Goal: Information Seeking & Learning: Find specific page/section

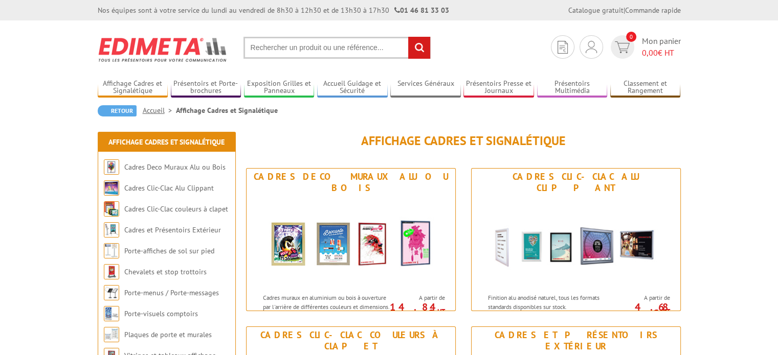
click at [281, 44] on input "text" at bounding box center [336, 48] width 187 height 22
type input "212115"
click at [416, 47] on input "rechercher" at bounding box center [419, 48] width 22 height 22
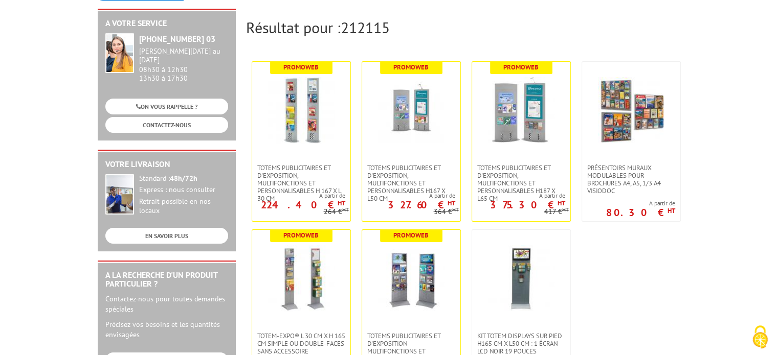
scroll to position [113, 0]
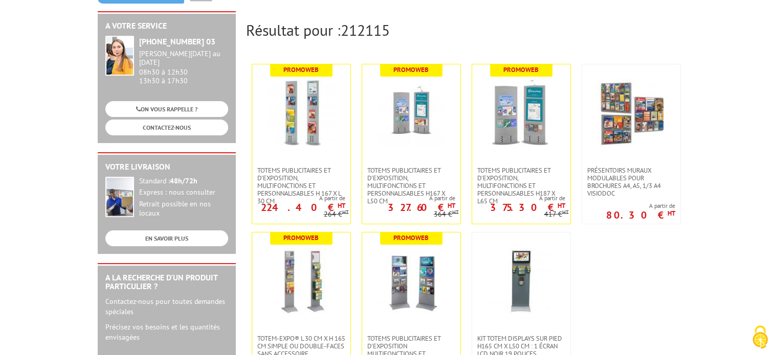
drag, startPoint x: 780, startPoint y: 104, endPoint x: 780, endPoint y: 145, distance: 40.4
click at [777, 145] on html "Nos équipes sont à votre service du [DATE] au [DATE] de 8h30 à 12h30 et de 13h3…" at bounding box center [389, 361] width 778 height 949
click at [594, 130] on link at bounding box center [631, 115] width 98 height 102
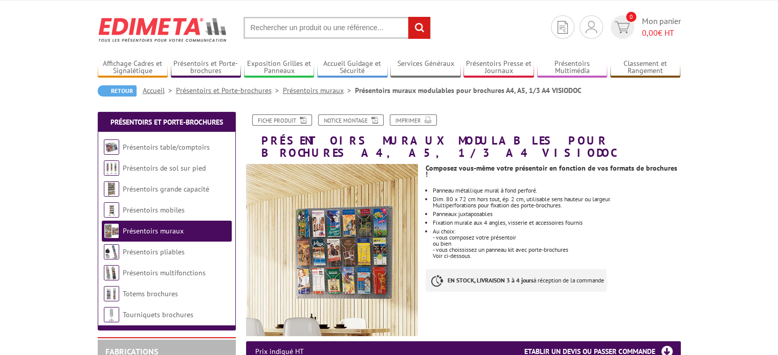
scroll to position [14, 0]
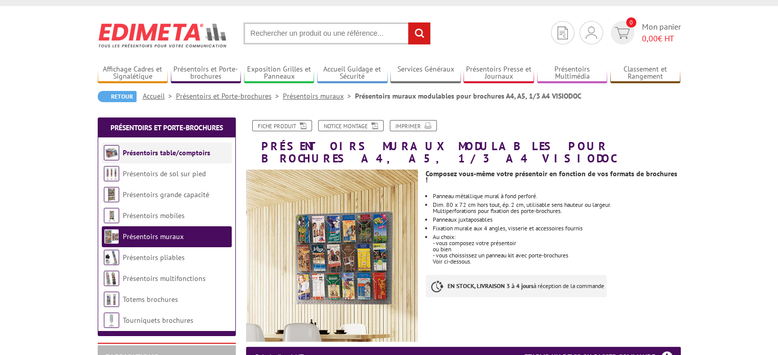
click at [164, 153] on link "Présentoirs table/comptoirs" at bounding box center [166, 152] width 87 height 9
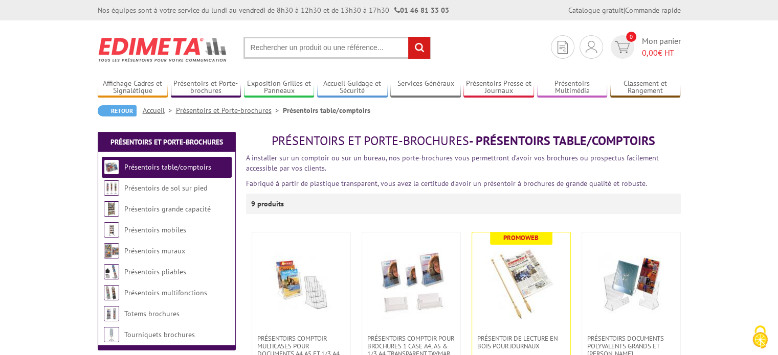
click at [318, 49] on input "text" at bounding box center [336, 48] width 187 height 22
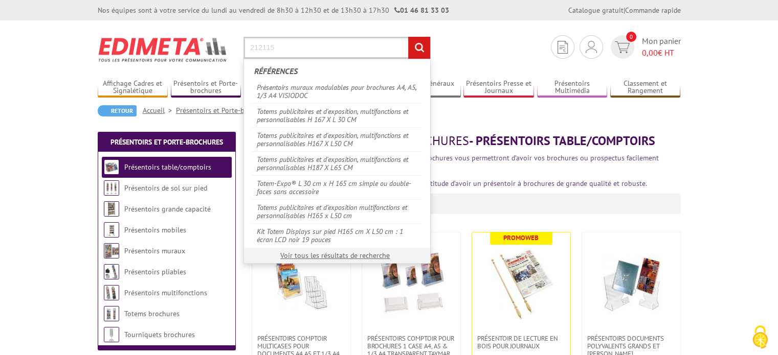
type input "212115"
click at [414, 47] on input "rechercher" at bounding box center [419, 48] width 22 height 22
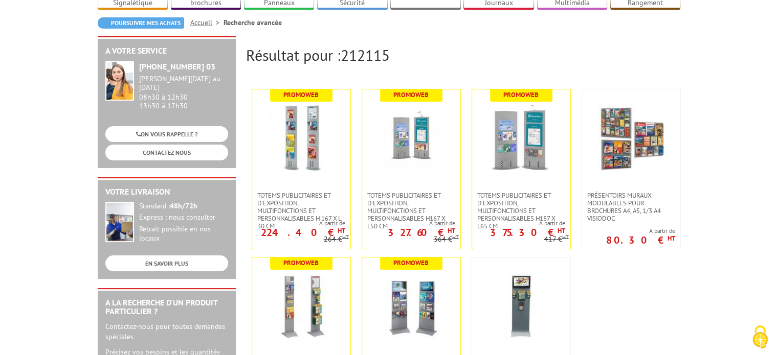
scroll to position [79, 0]
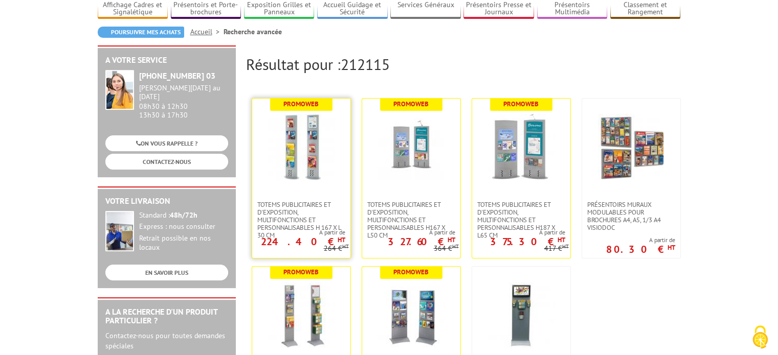
click at [311, 137] on img at bounding box center [301, 147] width 66 height 66
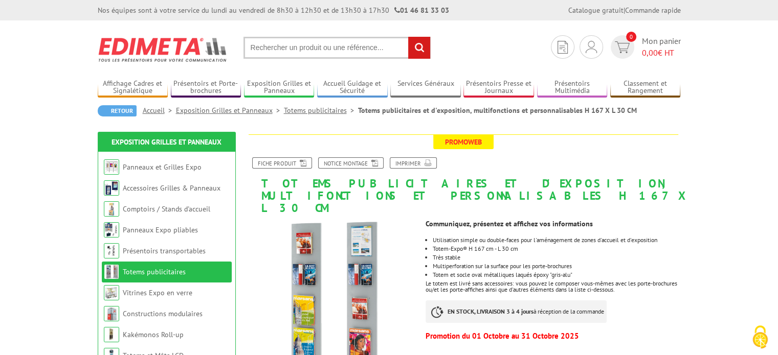
click at [269, 48] on input "text" at bounding box center [336, 48] width 187 height 22
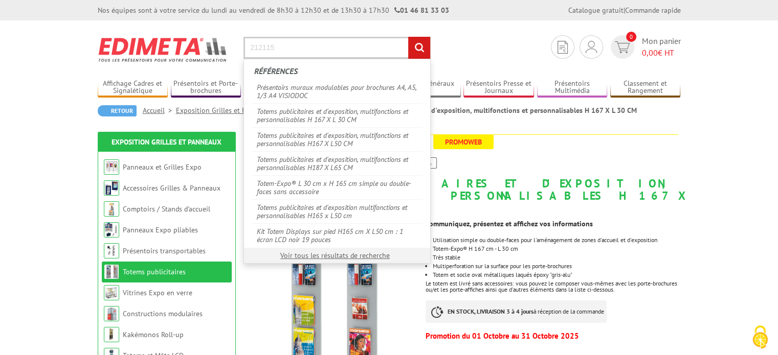
type input "212115"
click at [417, 48] on input "rechercher" at bounding box center [419, 48] width 22 height 22
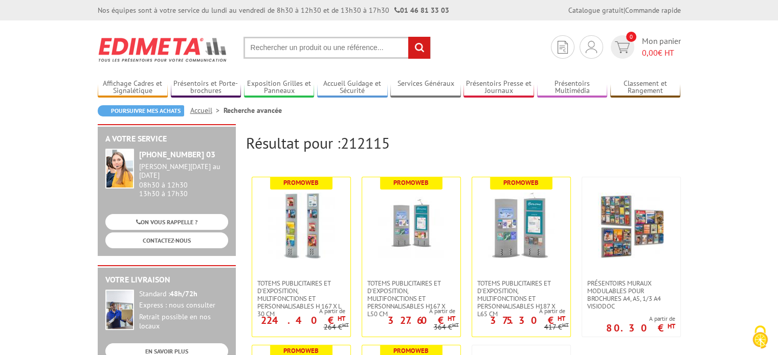
drag, startPoint x: 781, startPoint y: 123, endPoint x: 763, endPoint y: 122, distance: 17.4
click at [290, 44] on input "text" at bounding box center [336, 48] width 187 height 22
type input "Porte brochure A5"
click at [417, 48] on input "rechercher" at bounding box center [419, 48] width 22 height 22
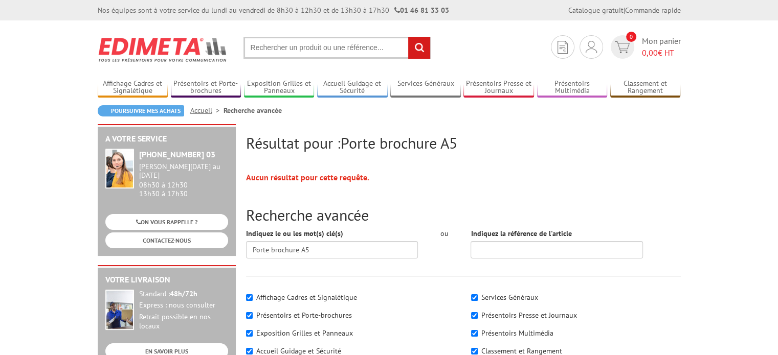
click at [378, 143] on span "Porte brochure A5" at bounding box center [399, 143] width 117 height 20
click at [268, 249] on input "Porte brochure A5" at bounding box center [332, 249] width 172 height 17
click at [301, 250] on input "Portes brochure A5" at bounding box center [332, 249] width 172 height 17
type input "Portes brochures A5"
